Goal: Find specific page/section: Find specific page/section

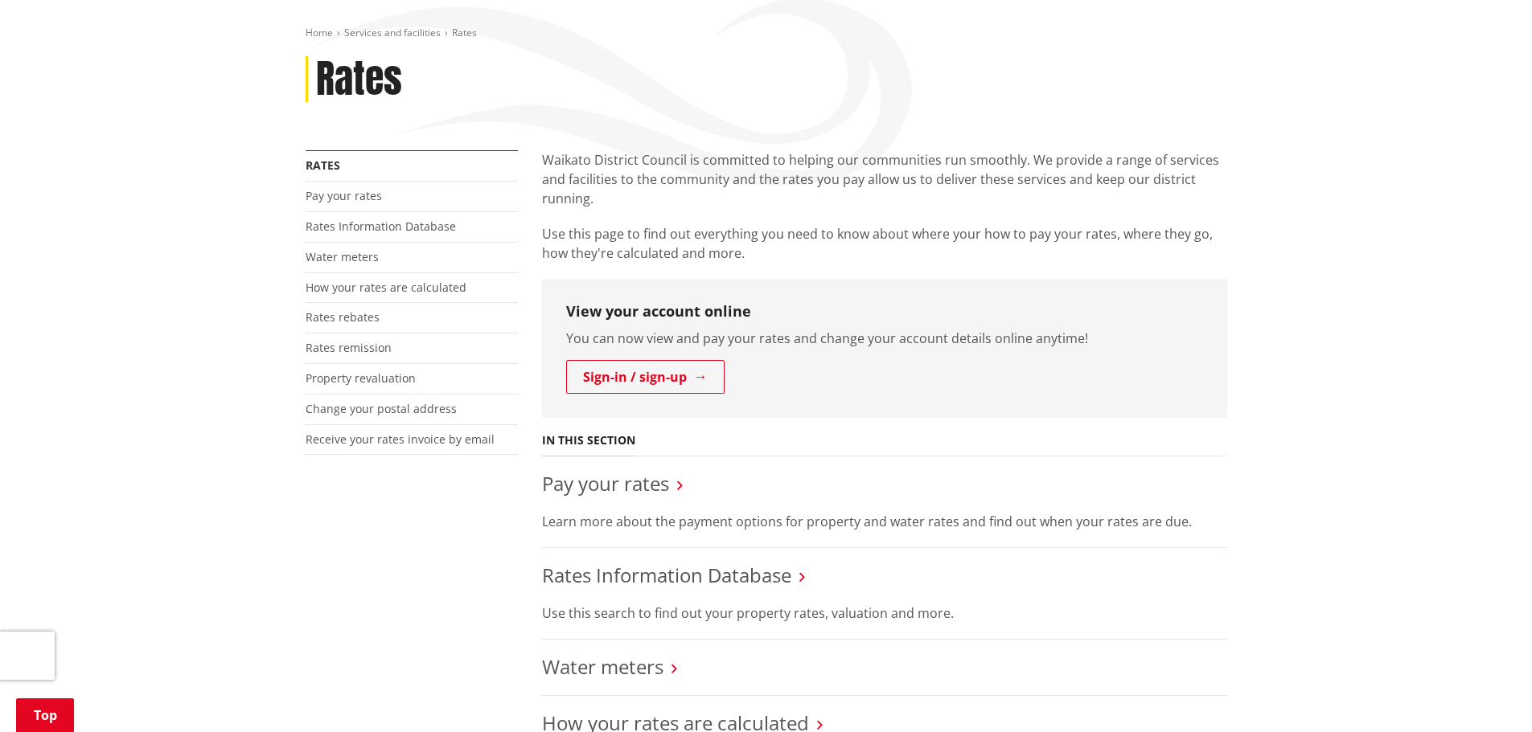
scroll to position [241, 0]
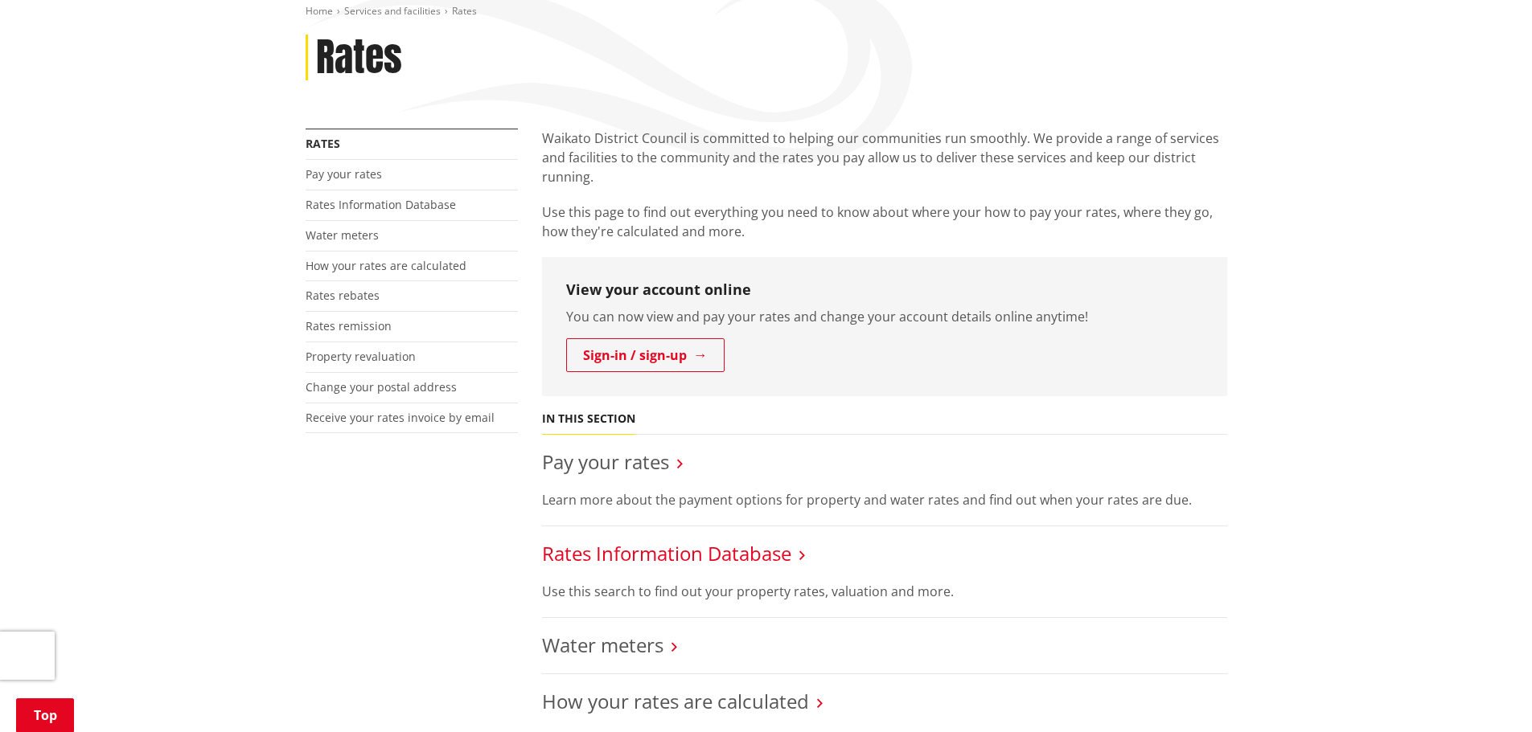
click at [659, 555] on link "Rates Information Database" at bounding box center [666, 553] width 249 height 27
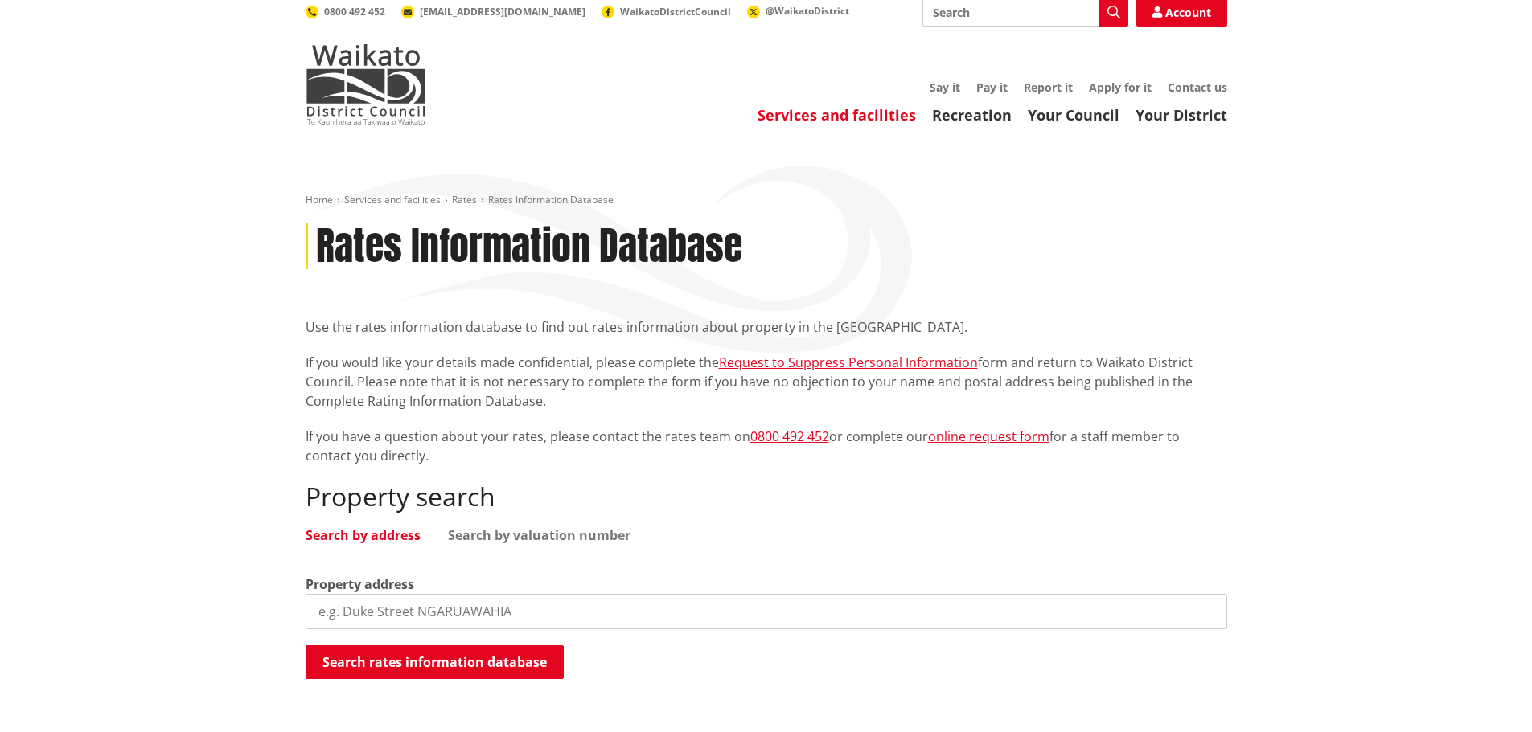
scroll to position [80, 0]
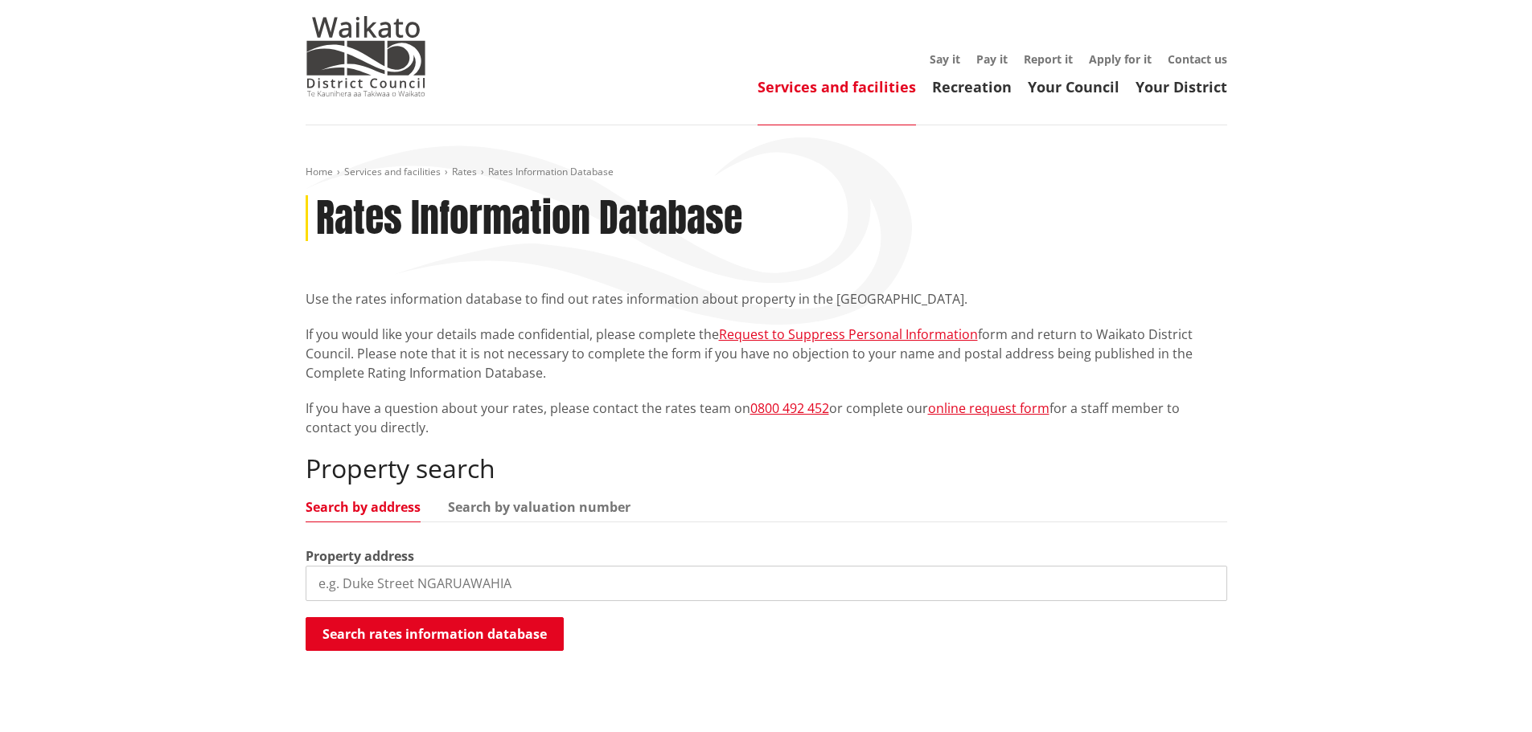
click at [485, 589] on input "search" at bounding box center [766, 583] width 921 height 35
type input "5 poriwira"
click at [415, 645] on button "Search rates information database" at bounding box center [435, 634] width 258 height 34
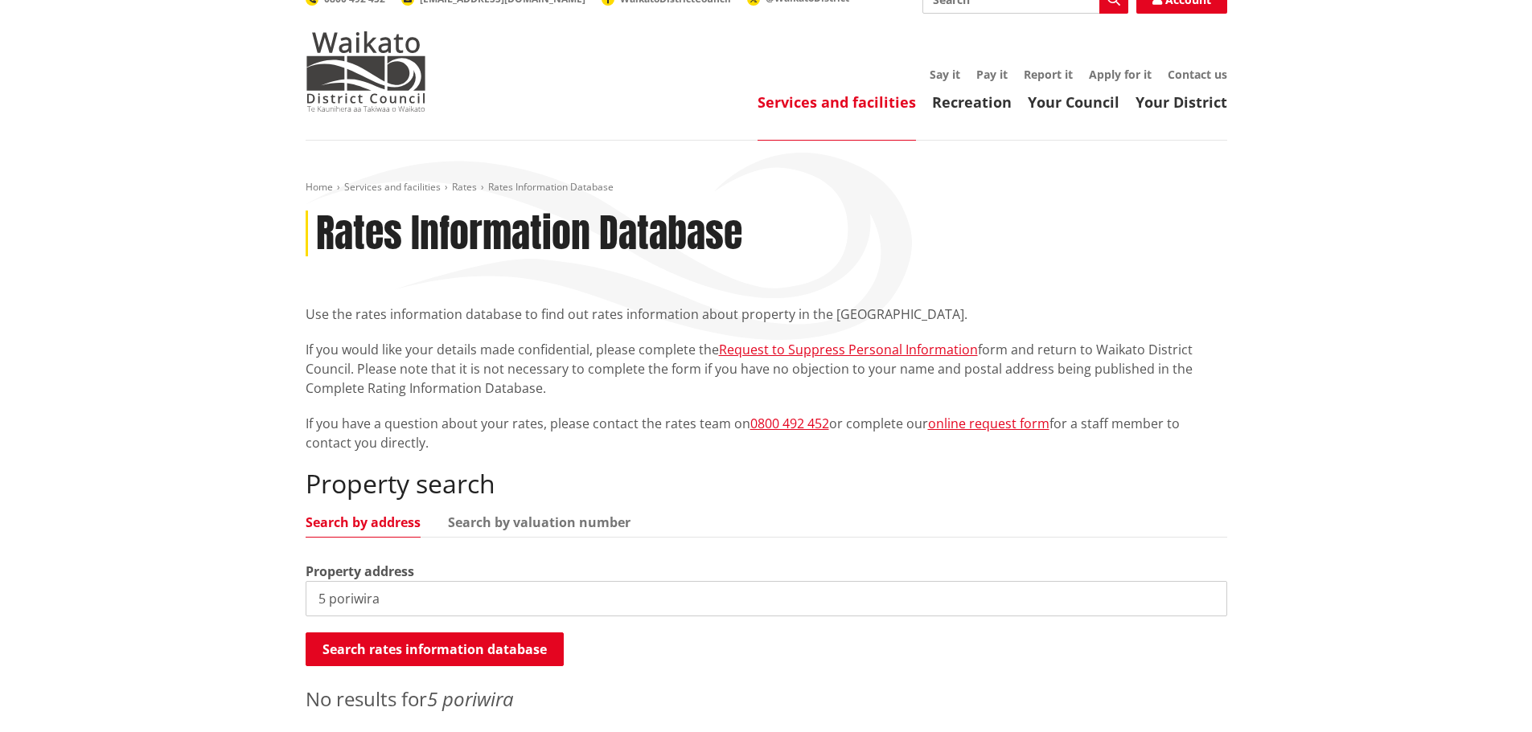
scroll to position [0, 0]
